Goal: Find specific page/section: Find specific page/section

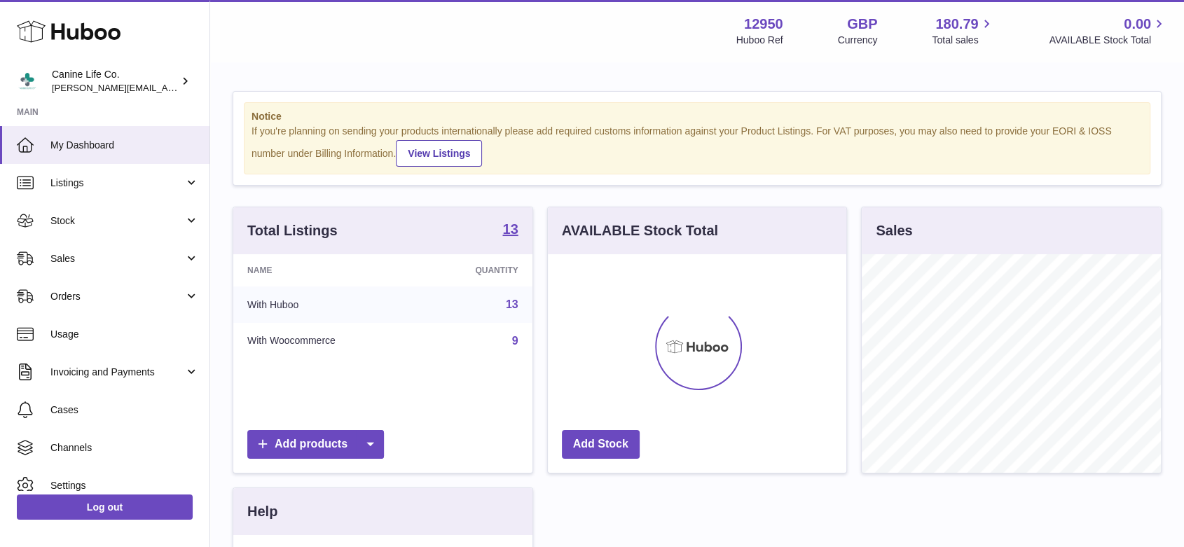
scroll to position [219, 298]
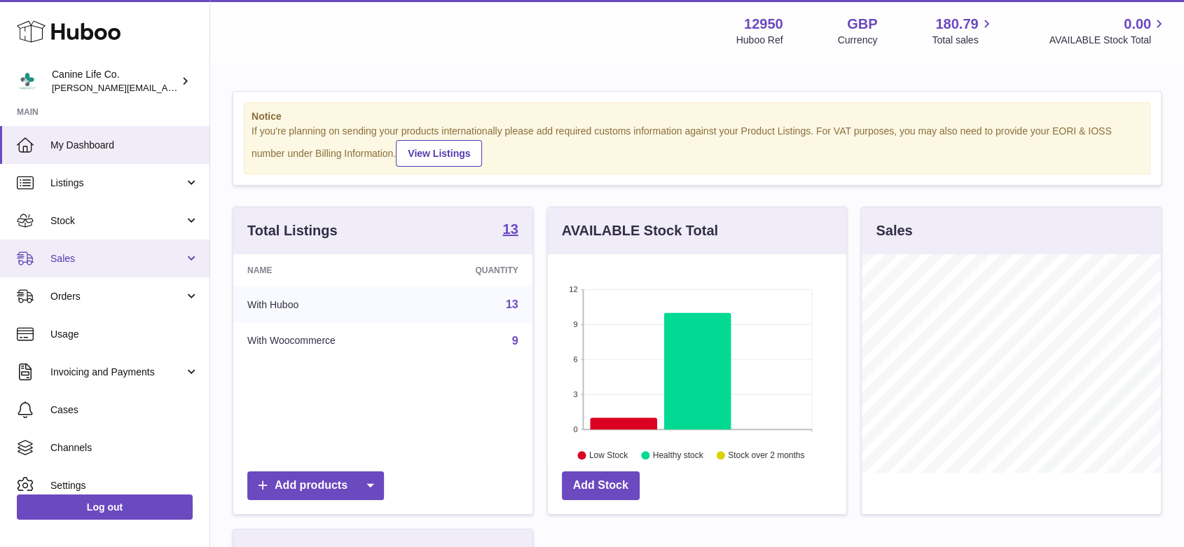
click at [92, 263] on span "Sales" at bounding box center [117, 258] width 134 height 13
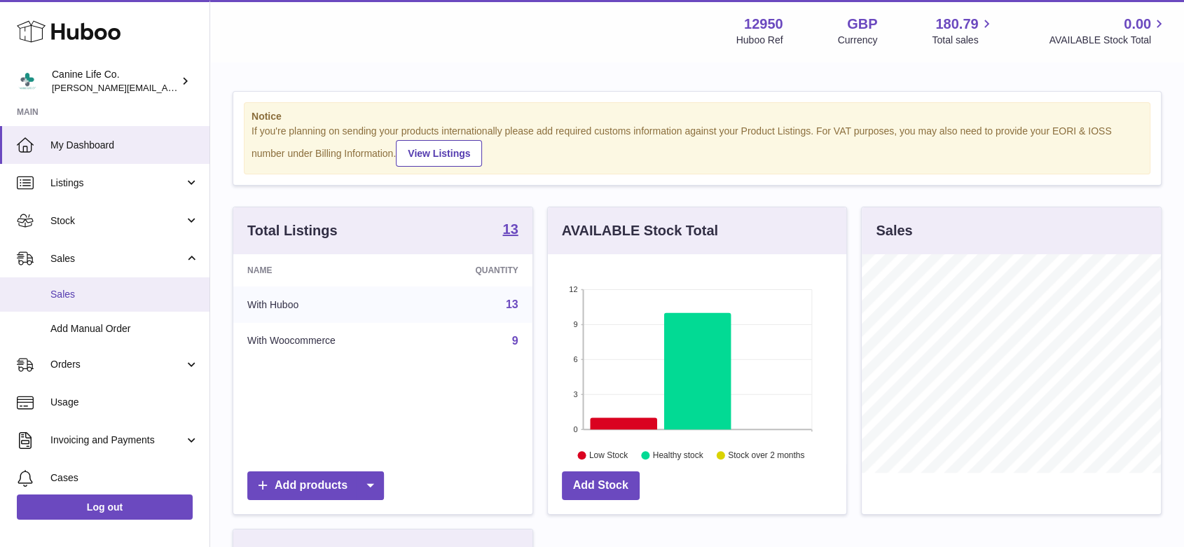
click at [92, 296] on span "Sales" at bounding box center [124, 294] width 149 height 13
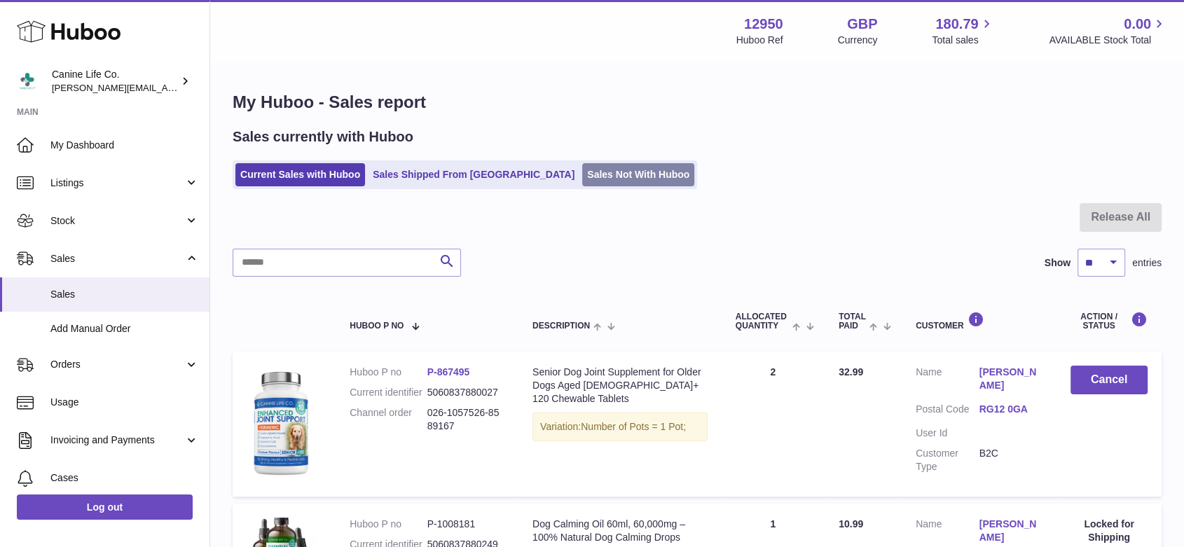
click at [582, 171] on link "Sales Not With Huboo" at bounding box center [638, 174] width 112 height 23
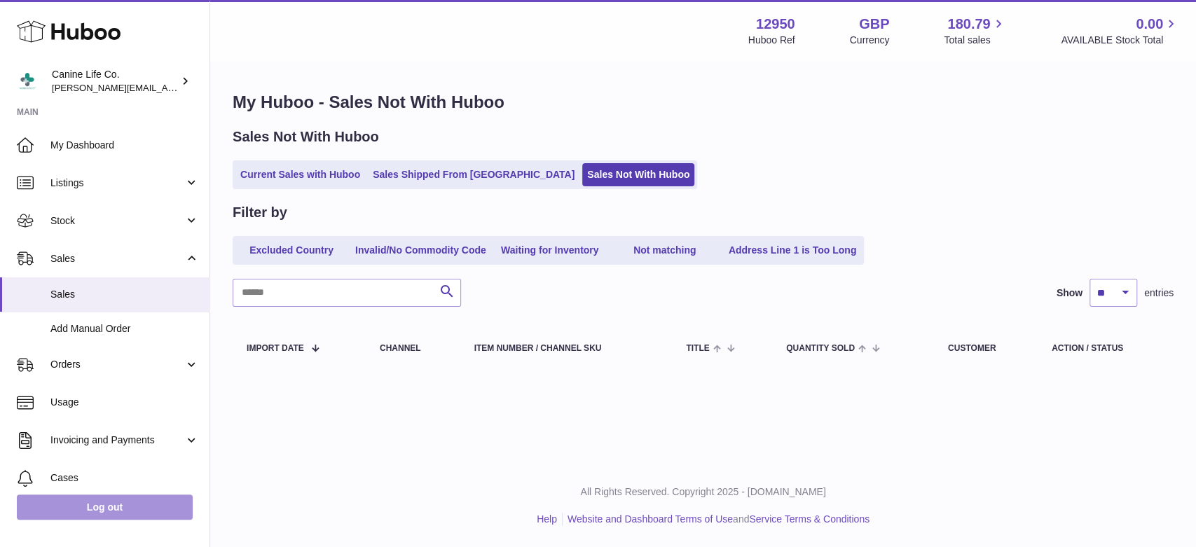
click at [135, 513] on link "Log out" at bounding box center [105, 507] width 176 height 25
